Goal: Task Accomplishment & Management: Use online tool/utility

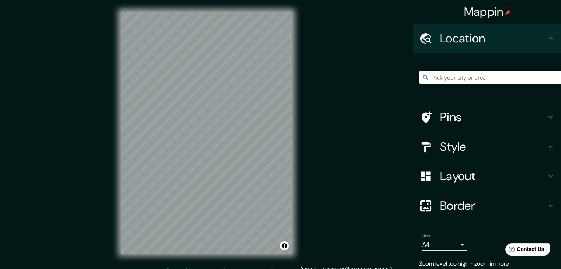
click at [336, 153] on div "Mappin Location Pins Style Layout Border Choose a border. Hint : you can make l…" at bounding box center [280, 139] width 561 height 278
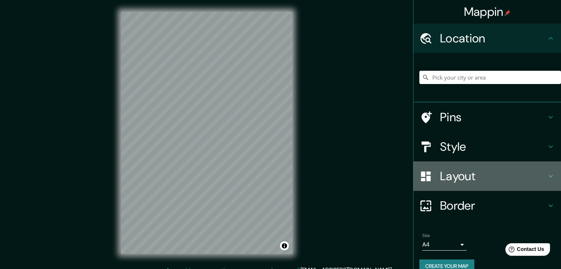
click at [454, 178] on h4 "Layout" at bounding box center [493, 176] width 106 height 15
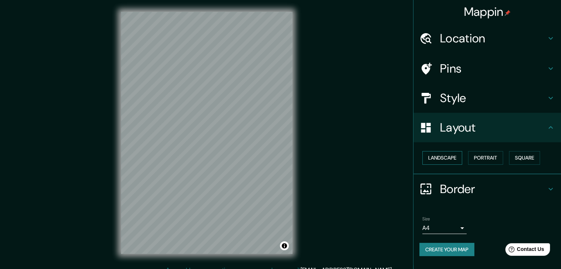
click at [459, 159] on button "Landscape" at bounding box center [443, 158] width 40 height 14
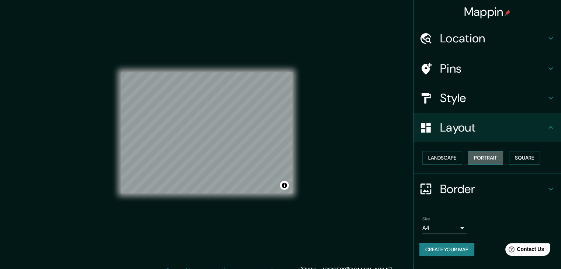
click at [488, 158] on button "Portrait" at bounding box center [485, 158] width 35 height 14
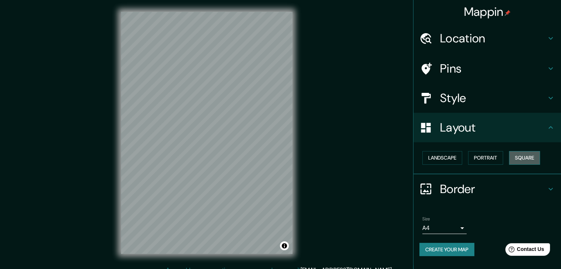
click at [534, 155] on button "Square" at bounding box center [524, 158] width 31 height 14
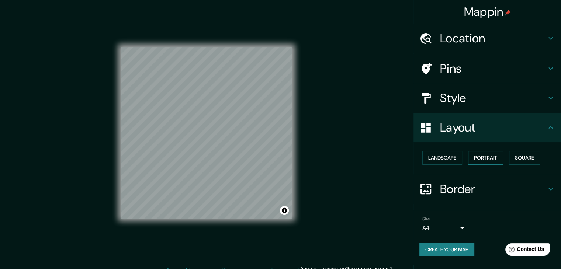
drag, startPoint x: 514, startPoint y: 153, endPoint x: 499, endPoint y: 155, distance: 14.9
click at [514, 153] on button "Square" at bounding box center [524, 158] width 31 height 14
click at [499, 155] on button "Portrait" at bounding box center [485, 158] width 35 height 14
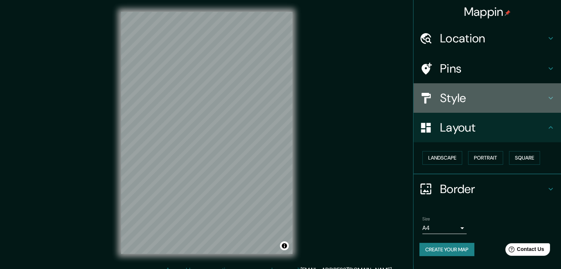
click at [493, 103] on h4 "Style" at bounding box center [493, 98] width 106 height 15
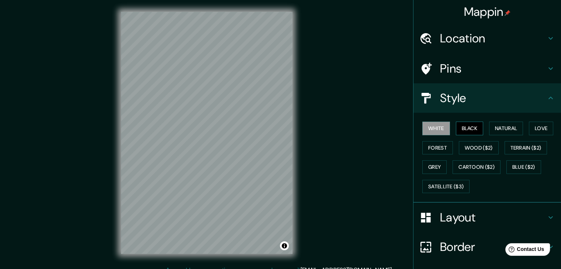
click at [468, 126] on button "Black" at bounding box center [470, 129] width 28 height 14
drag, startPoint x: 490, startPoint y: 128, endPoint x: 498, endPoint y: 129, distance: 7.8
click at [490, 128] on button "Natural" at bounding box center [506, 129] width 34 height 14
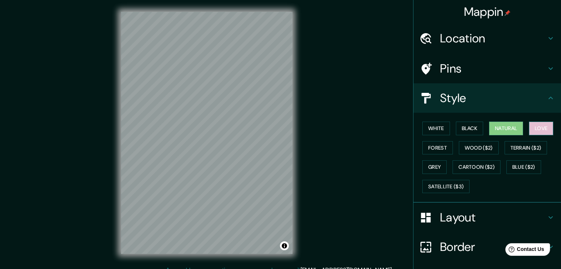
click at [531, 130] on button "Love" at bounding box center [541, 129] width 24 height 14
click at [433, 147] on button "Forest" at bounding box center [438, 148] width 31 height 14
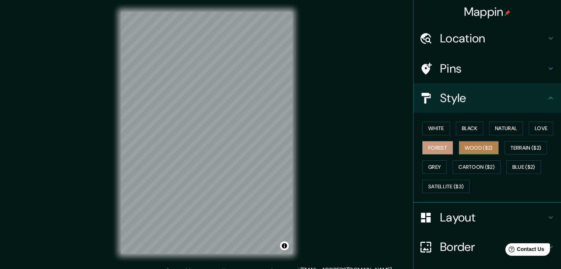
click at [478, 148] on button "Wood ($2)" at bounding box center [479, 148] width 40 height 14
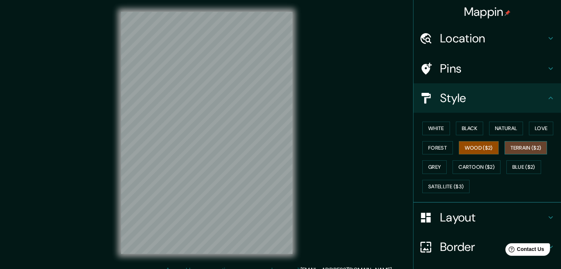
click at [515, 149] on button "Terrain ($2)" at bounding box center [526, 148] width 43 height 14
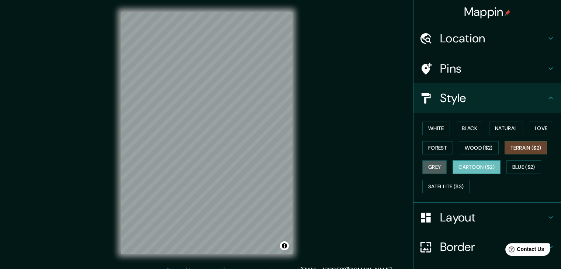
drag, startPoint x: 429, startPoint y: 163, endPoint x: 458, endPoint y: 163, distance: 29.2
click at [430, 163] on button "Grey" at bounding box center [435, 168] width 24 height 14
drag, startPoint x: 472, startPoint y: 164, endPoint x: 490, endPoint y: 165, distance: 17.7
click at [472, 164] on button "Cartoon ($2)" at bounding box center [477, 168] width 48 height 14
click at [433, 166] on button "Grey" at bounding box center [435, 168] width 24 height 14
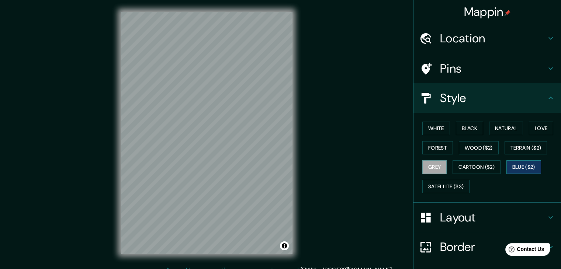
click at [515, 167] on button "Blue ($2)" at bounding box center [524, 168] width 35 height 14
click at [447, 186] on button "Satellite ($3)" at bounding box center [446, 187] width 47 height 14
